Goal: Information Seeking & Learning: Learn about a topic

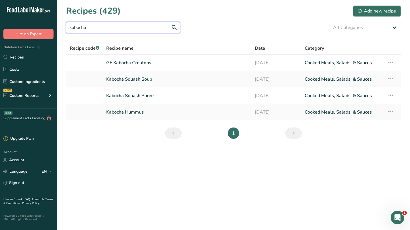
click at [142, 30] on input "kabocha" at bounding box center [123, 27] width 114 height 11
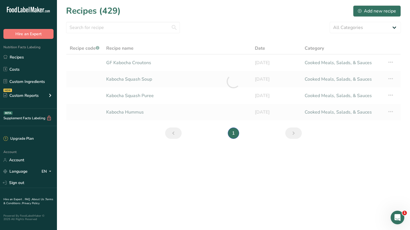
click at [270, 25] on div "All Categories Baked Goods [GEOGRAPHIC_DATA] Confectionery Cooked Meals, Salads…" at bounding box center [233, 27] width 335 height 11
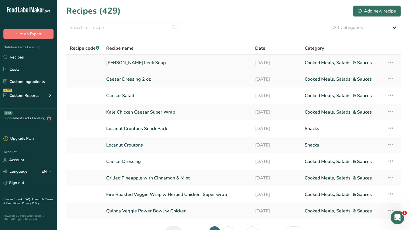
click at [144, 63] on link "[PERSON_NAME] Leek Soup" at bounding box center [177, 63] width 142 height 12
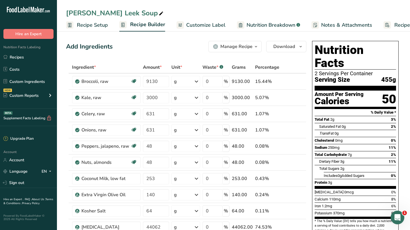
click at [116, 9] on div "[PERSON_NAME] Leek Soup" at bounding box center [115, 13] width 98 height 10
click at [116, 9] on input "[PERSON_NAME] Leek Soup" at bounding box center [233, 13] width 335 height 10
type input "Keto Broccoli Soup"
click at [160, 46] on div "Add Ingredients Manage Recipe Delete Recipe Duplicate Recipe Scale Recipe Save …" at bounding box center [186, 46] width 240 height 11
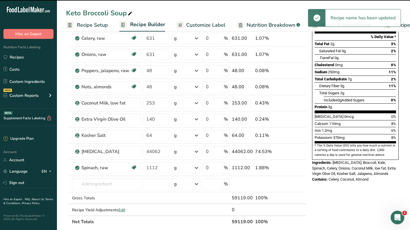
scroll to position [86, 0]
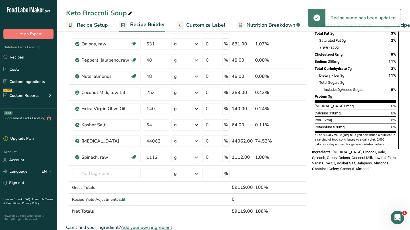
drag, startPoint x: 370, startPoint y: 153, endPoint x: 334, endPoint y: 136, distance: 39.2
click at [334, 136] on div "Nutrition Facts 2 Servings Per Container Serving Size 455g Amount Per Serving C…" at bounding box center [355, 63] width 91 height 222
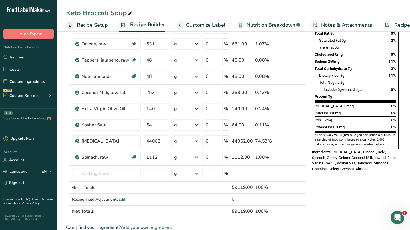
copy div "[MEDICAL_DATA], Broccoli, Kale, Spinach, Celery, Onions, Coconut Milk, low fat,…"
